Goal: Information Seeking & Learning: Learn about a topic

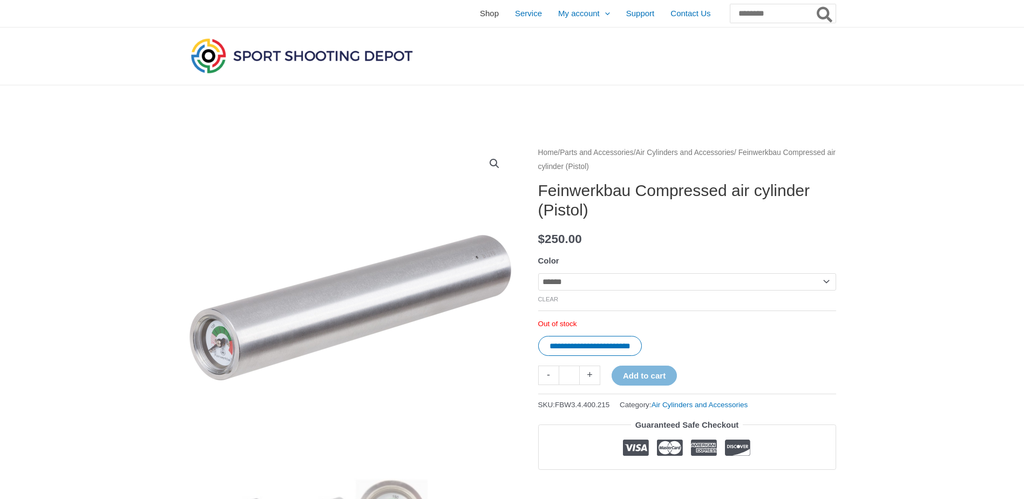
click at [480, 17] on span "Shop" at bounding box center [489, 13] width 19 height 27
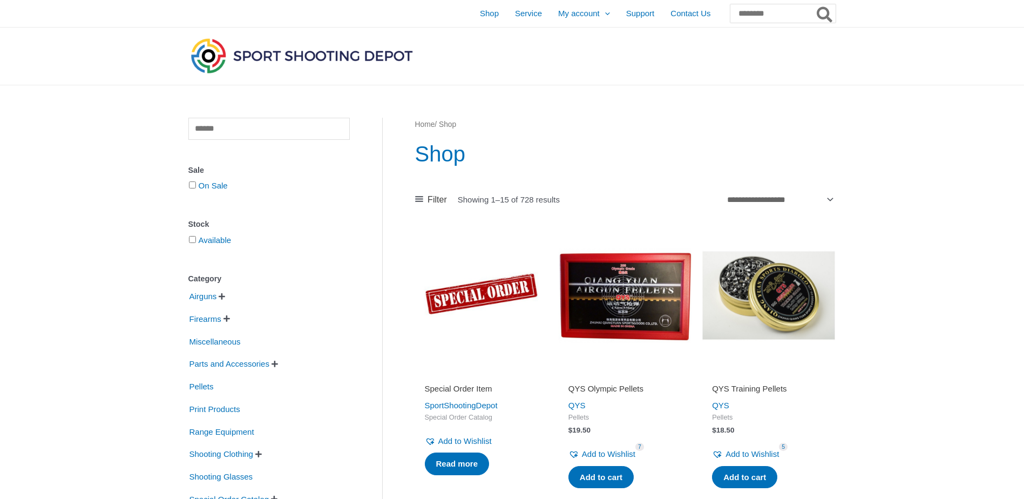
scroll to position [54, 0]
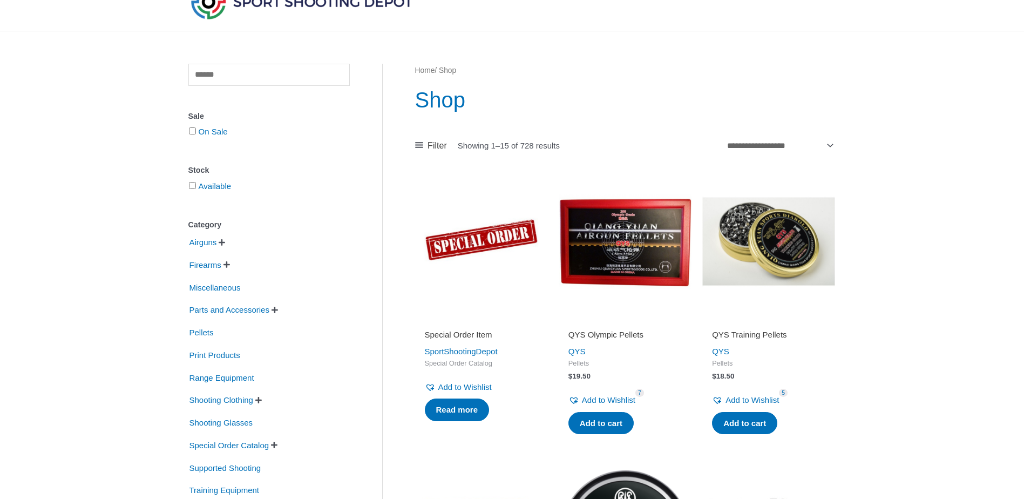
click at [224, 243] on span "" at bounding box center [222, 243] width 6 height 8
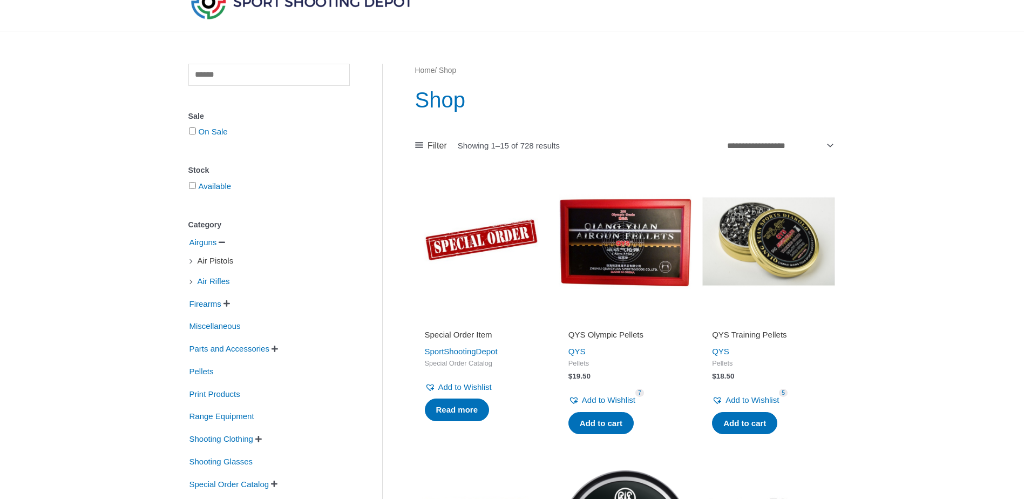
click at [232, 264] on span "Air Pistols" at bounding box center [216, 261] width 38 height 18
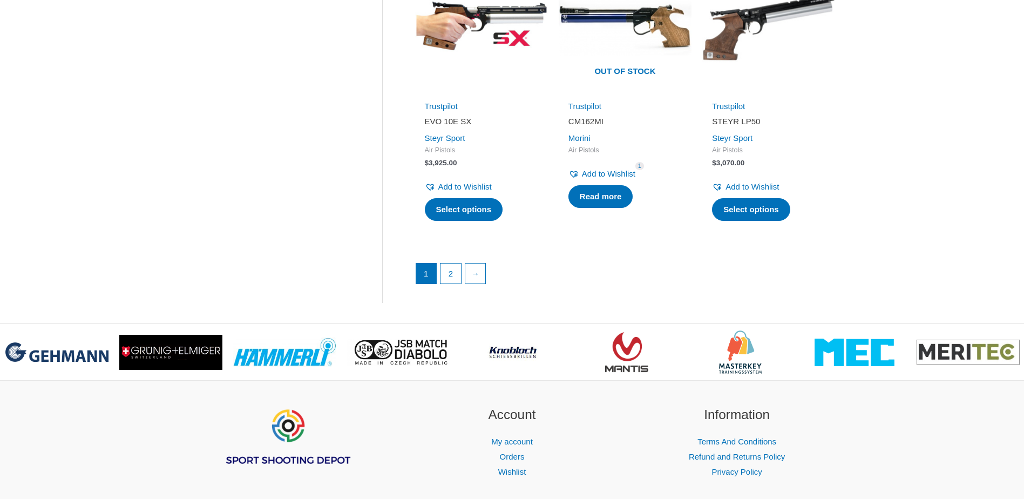
scroll to position [1566, 0]
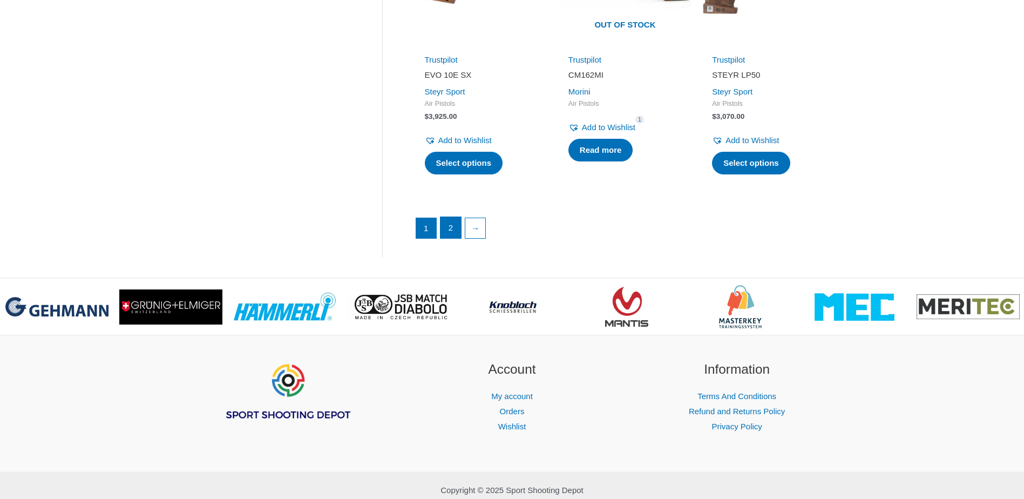
click at [457, 233] on link "2" at bounding box center [451, 228] width 21 height 22
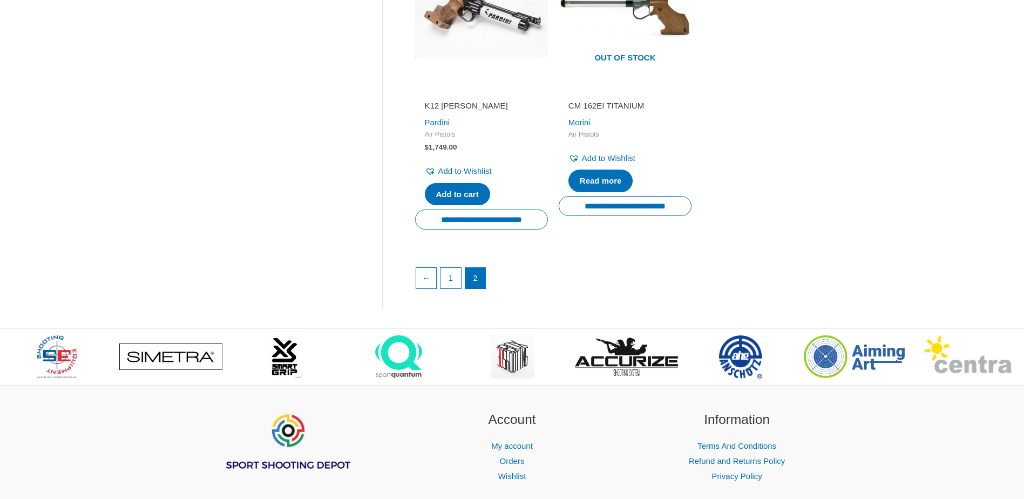
scroll to position [486, 0]
